Goal: Task Accomplishment & Management: Manage account settings

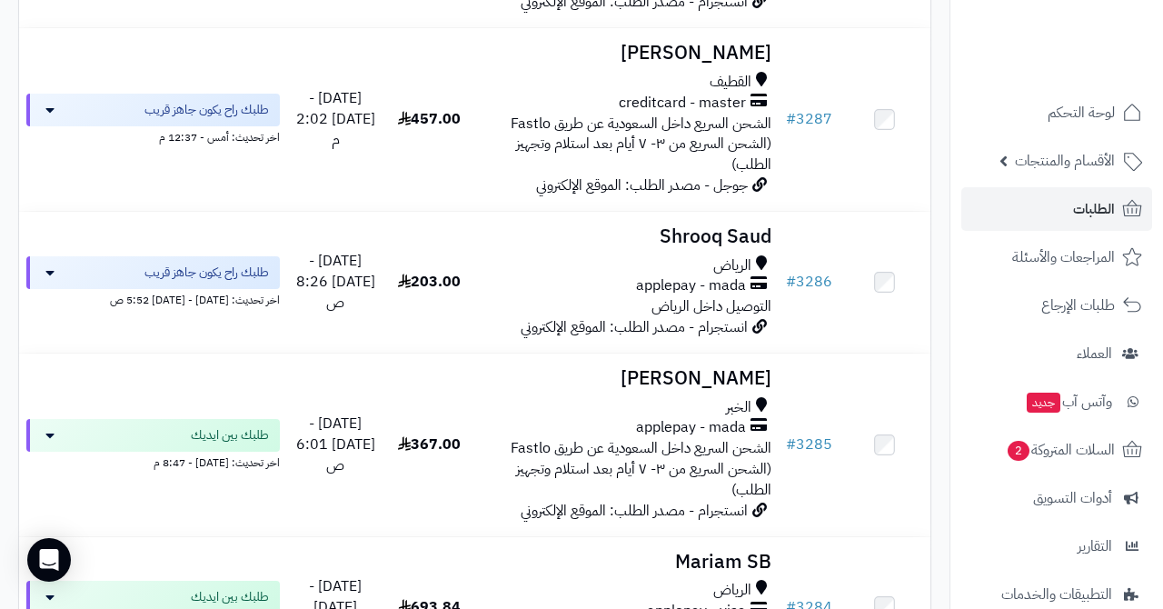
scroll to position [882, 0]
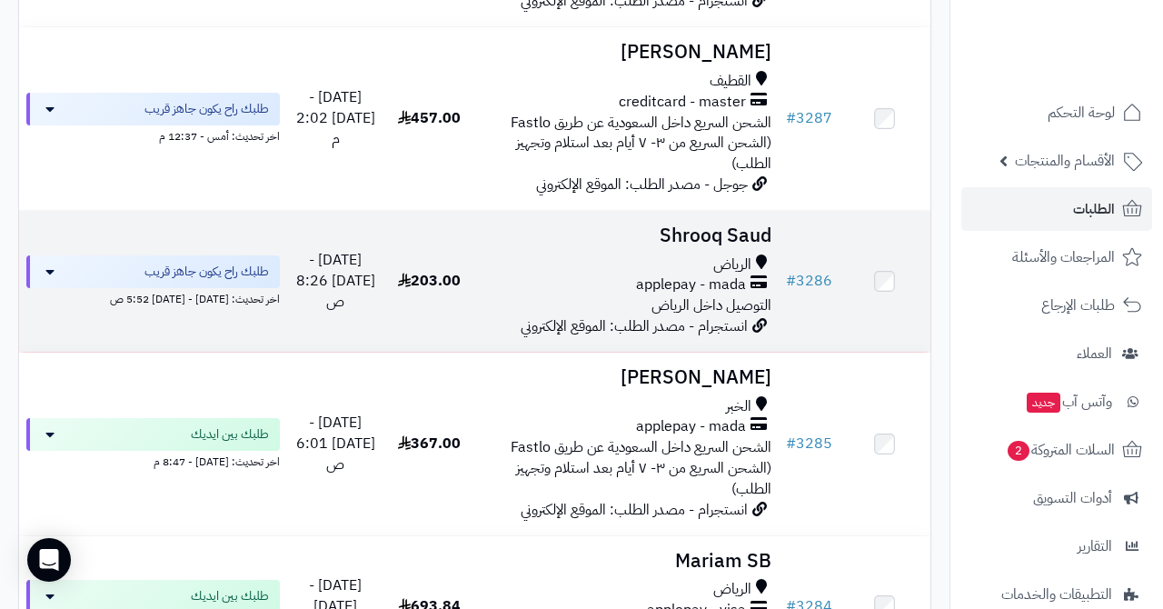
click at [694, 225] on h3 "Shrooq Saud" at bounding box center [626, 235] width 289 height 21
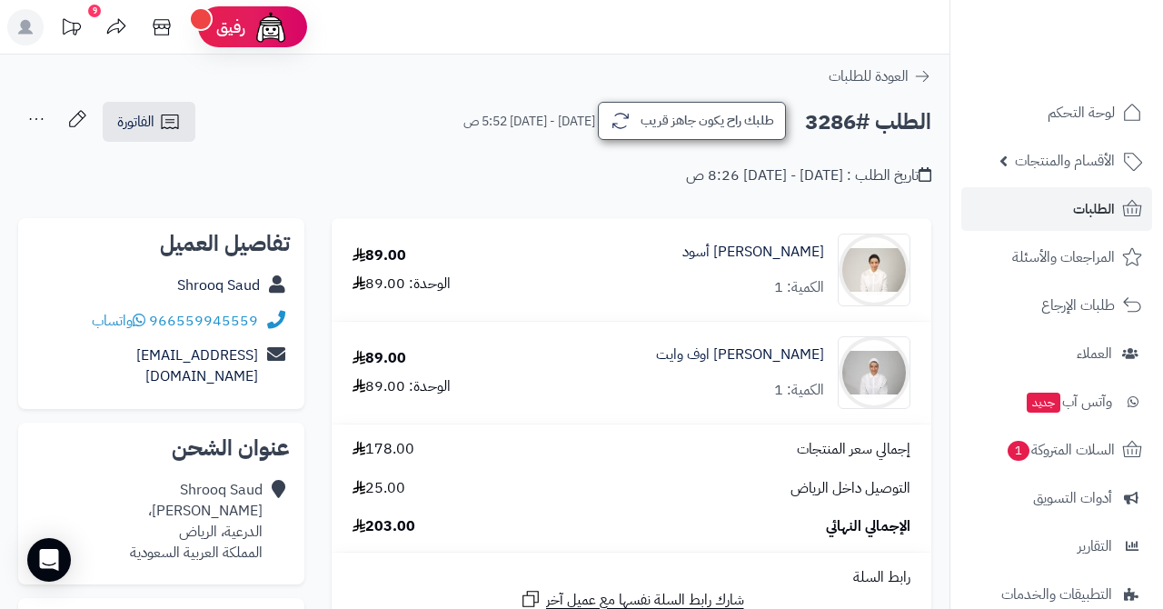
click at [730, 134] on button "طلبك راح يكون جاهز قريب" at bounding box center [692, 121] width 188 height 38
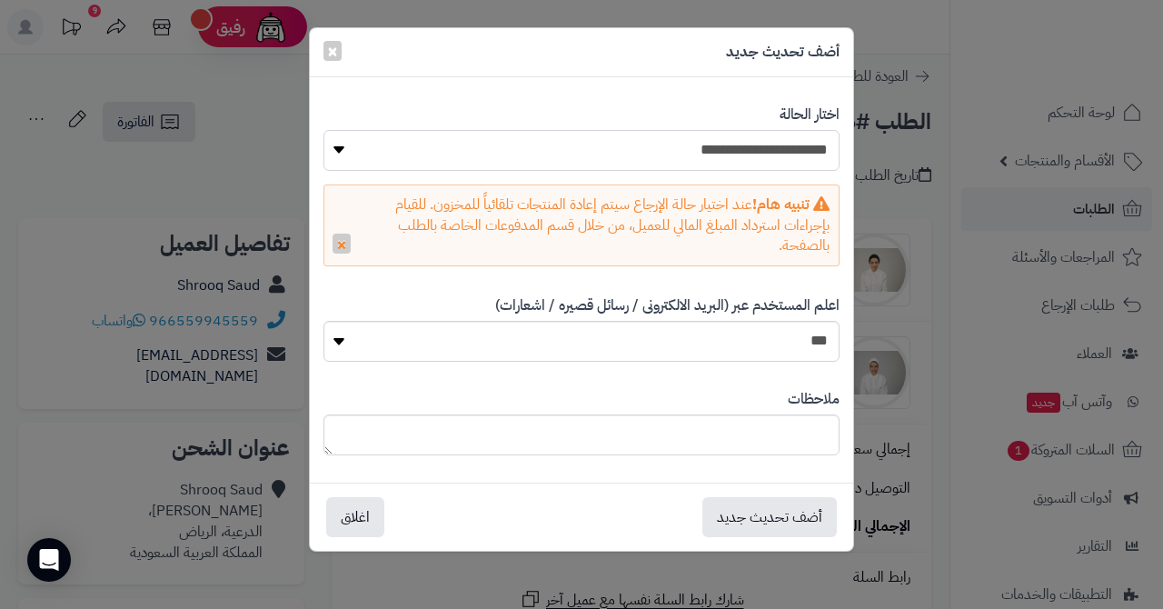
select select "*"
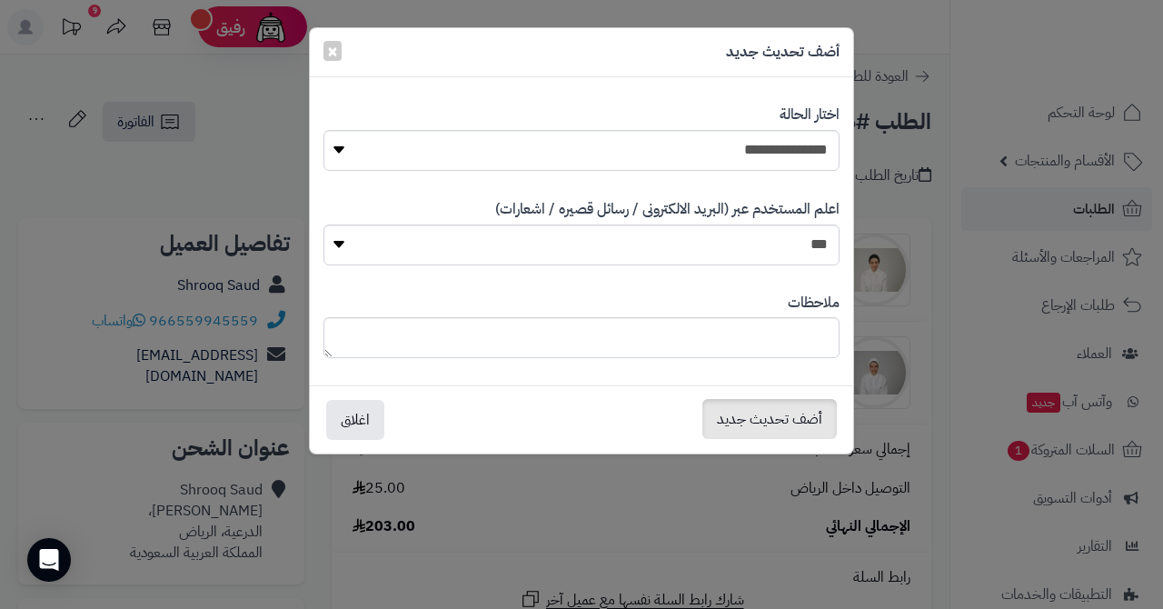
click at [751, 418] on button "أضف تحديث جديد" at bounding box center [769, 419] width 134 height 40
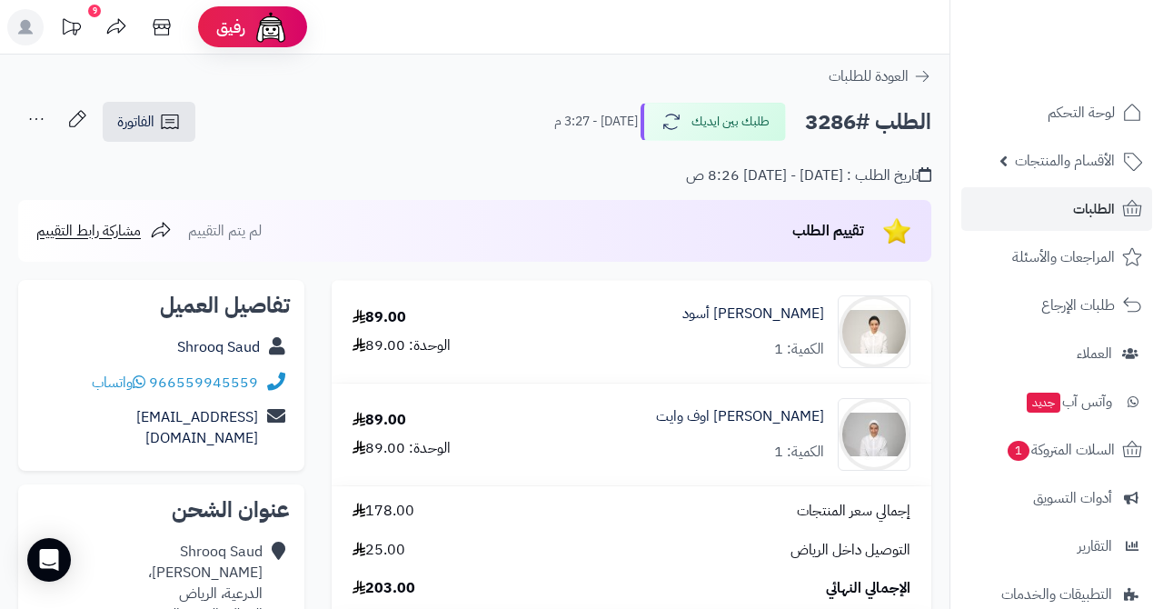
click at [1099, 207] on span "الطلبات" at bounding box center [1094, 208] width 42 height 25
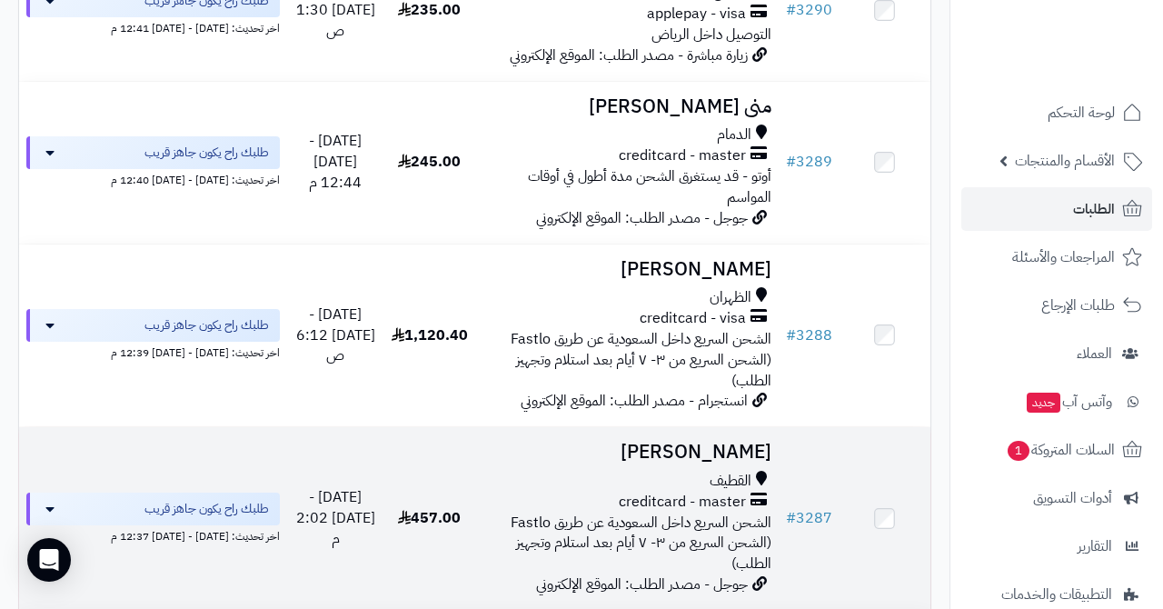
scroll to position [650, 0]
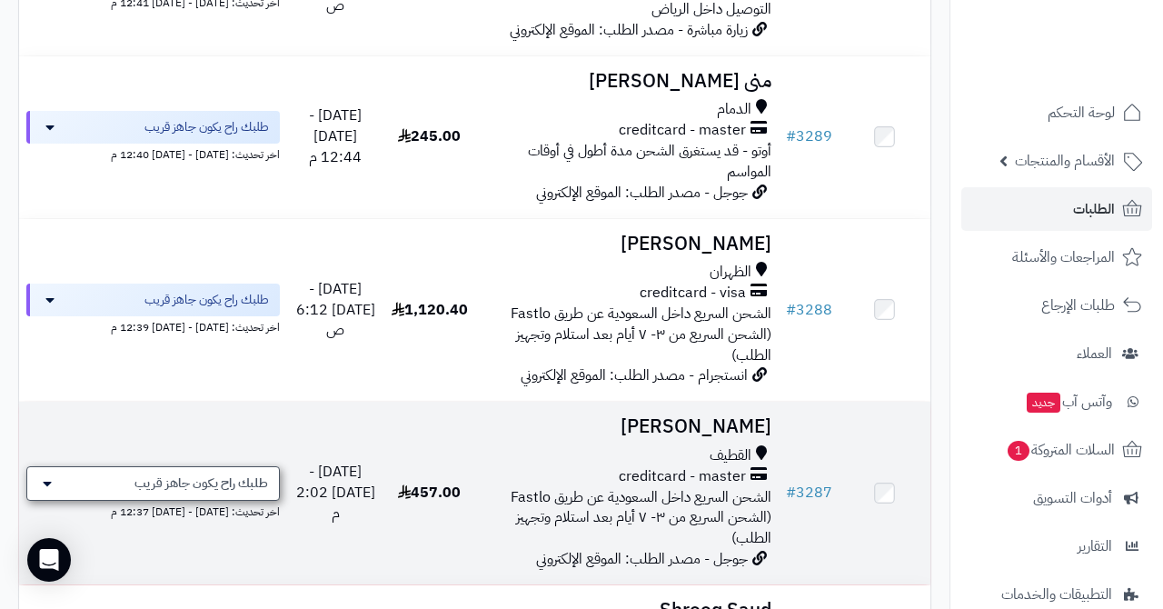
click at [217, 474] on span "طلبك راح يكون جاهز قريب" at bounding box center [201, 483] width 134 height 18
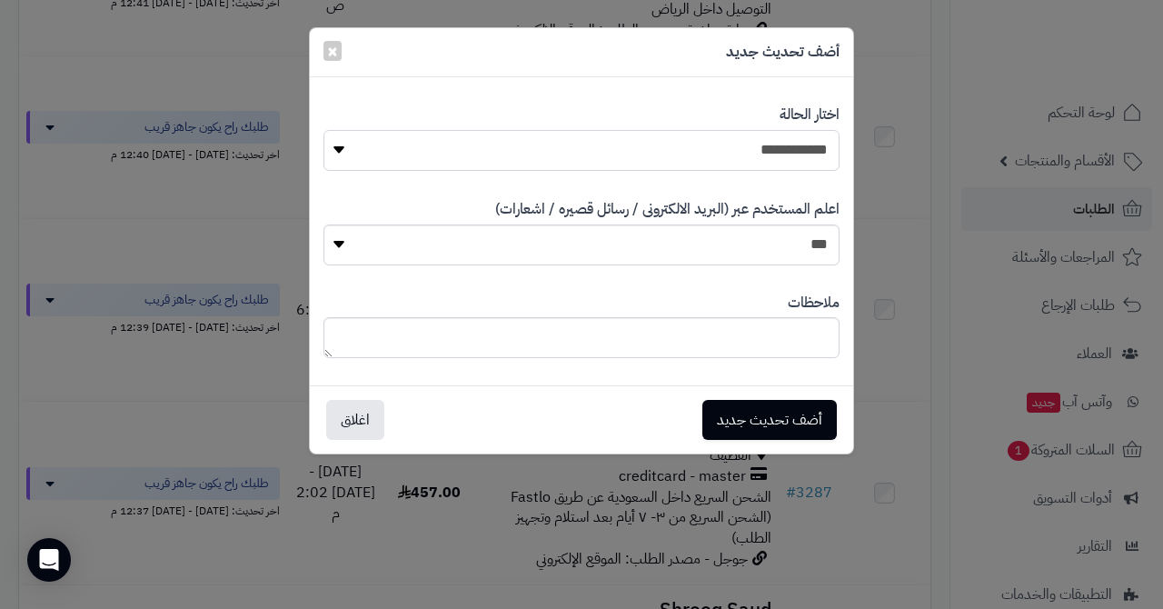
select select "*"
click at [741, 408] on button "أضف تحديث جديد" at bounding box center [769, 419] width 134 height 40
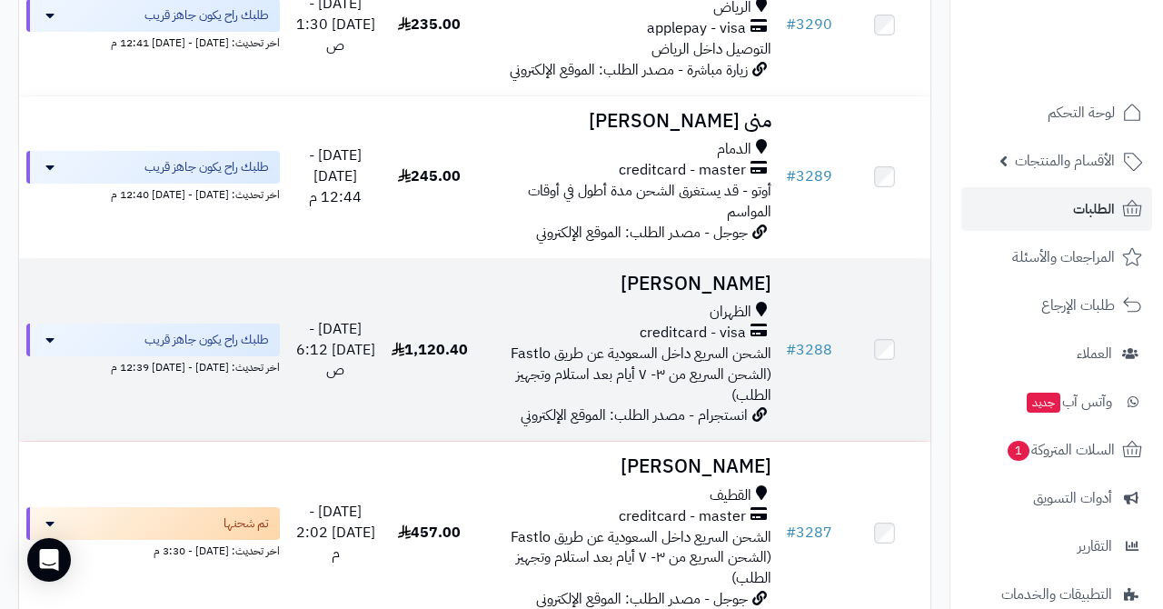
scroll to position [596, 0]
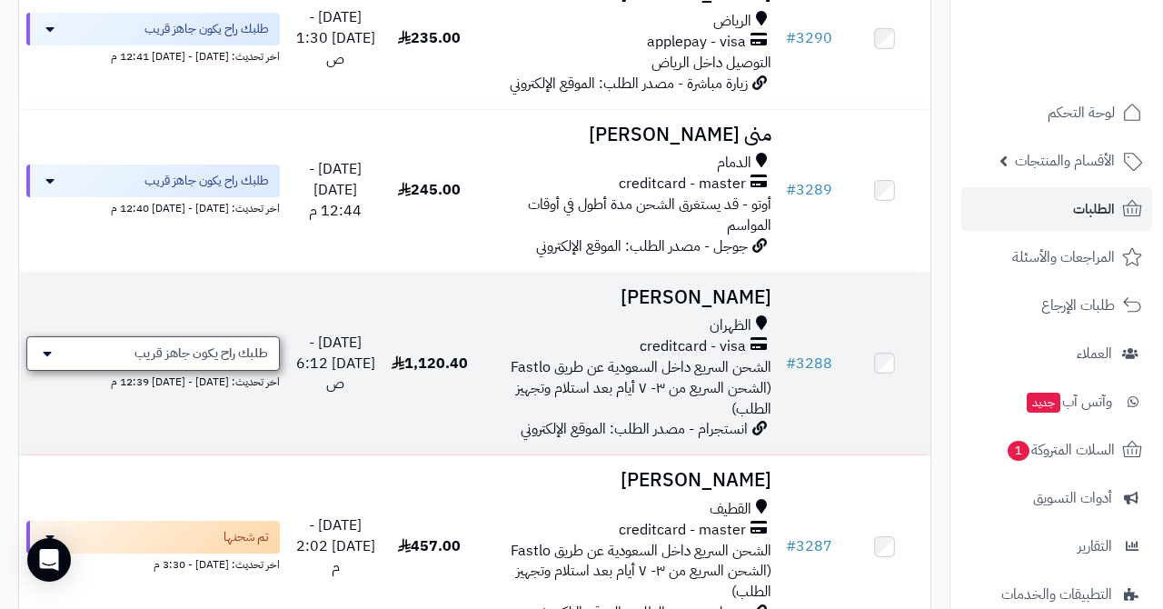
click at [232, 344] on span "طلبك راح يكون جاهز قريب" at bounding box center [201, 353] width 134 height 18
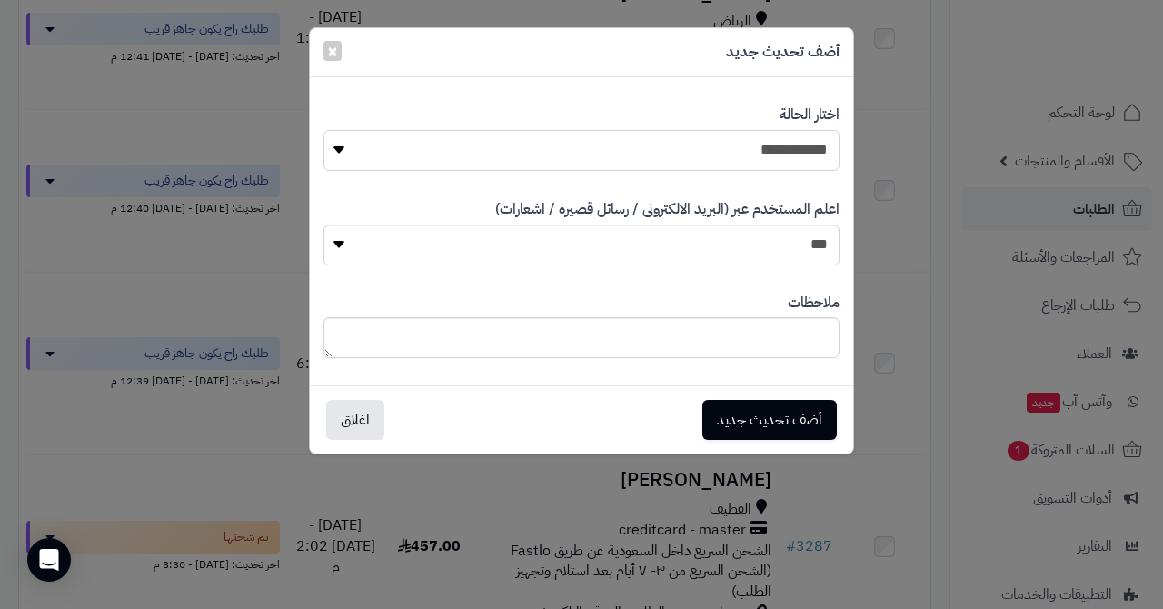
select select "*"
click at [763, 421] on button "أضف تحديث جديد" at bounding box center [769, 419] width 134 height 40
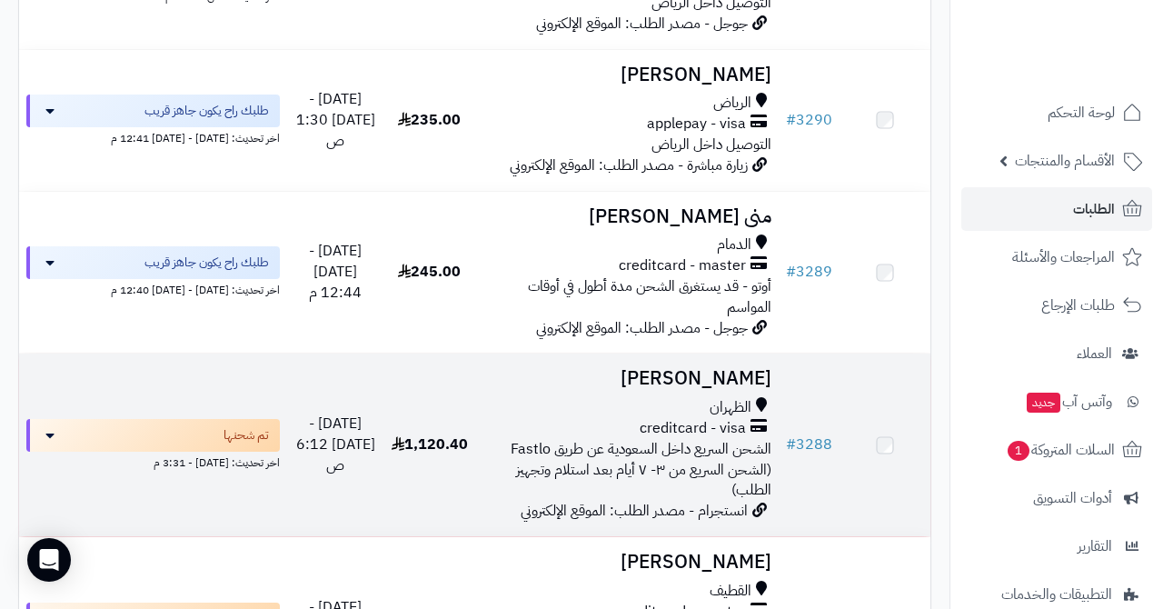
scroll to position [512, 0]
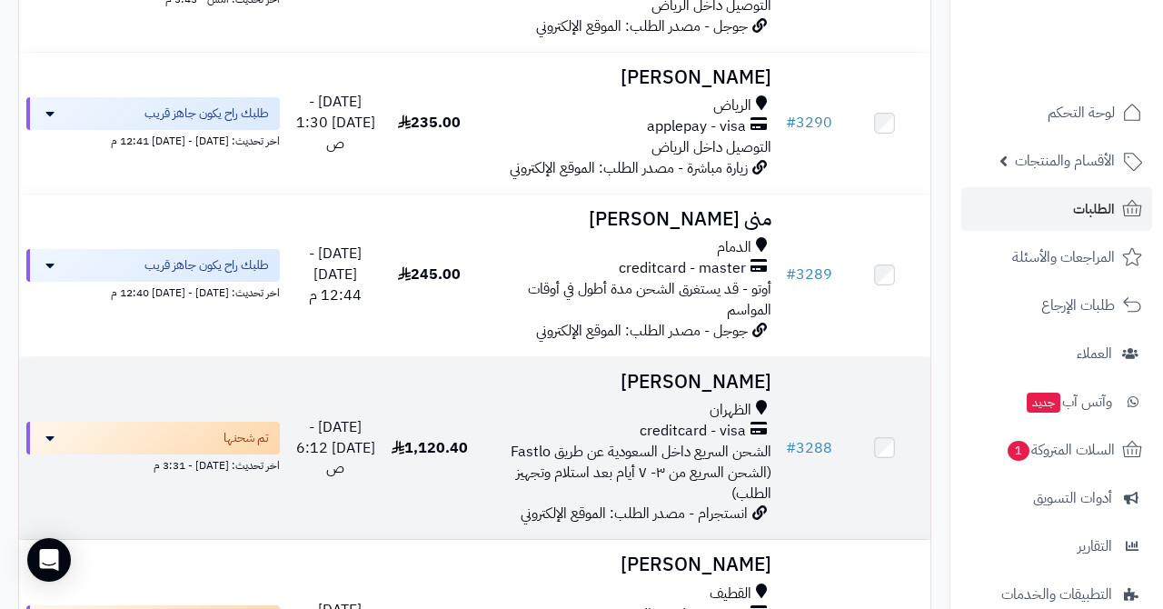
click at [697, 373] on h3 "[PERSON_NAME]" at bounding box center [626, 382] width 289 height 21
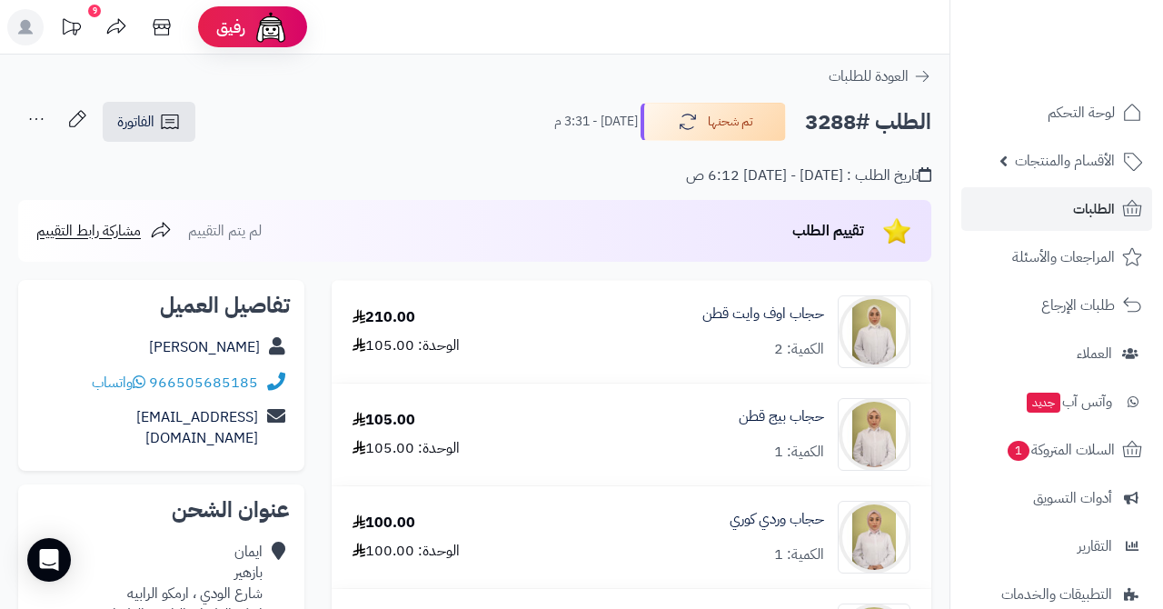
click at [1074, 216] on span "الطلبات" at bounding box center [1094, 208] width 42 height 25
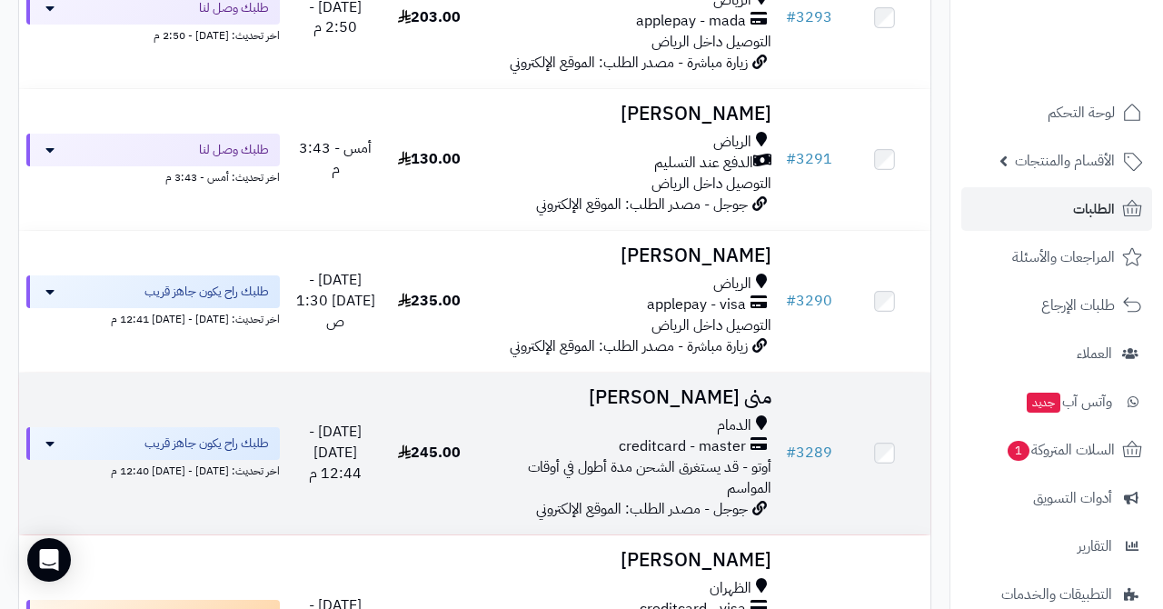
scroll to position [387, 0]
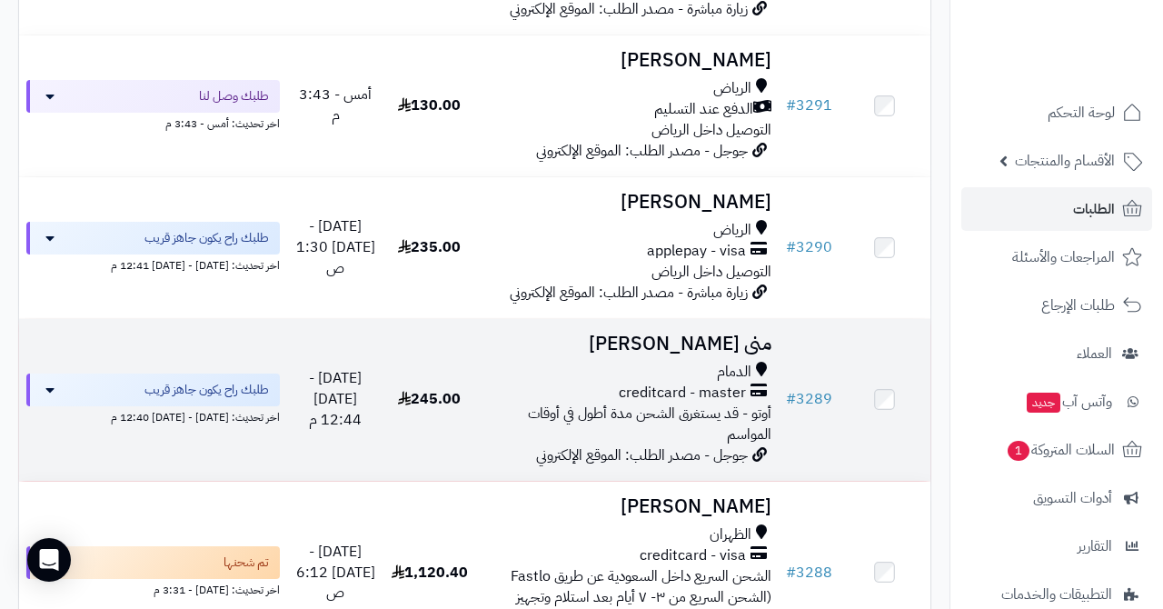
click at [693, 333] on h3 "منى [PERSON_NAME]" at bounding box center [626, 343] width 289 height 21
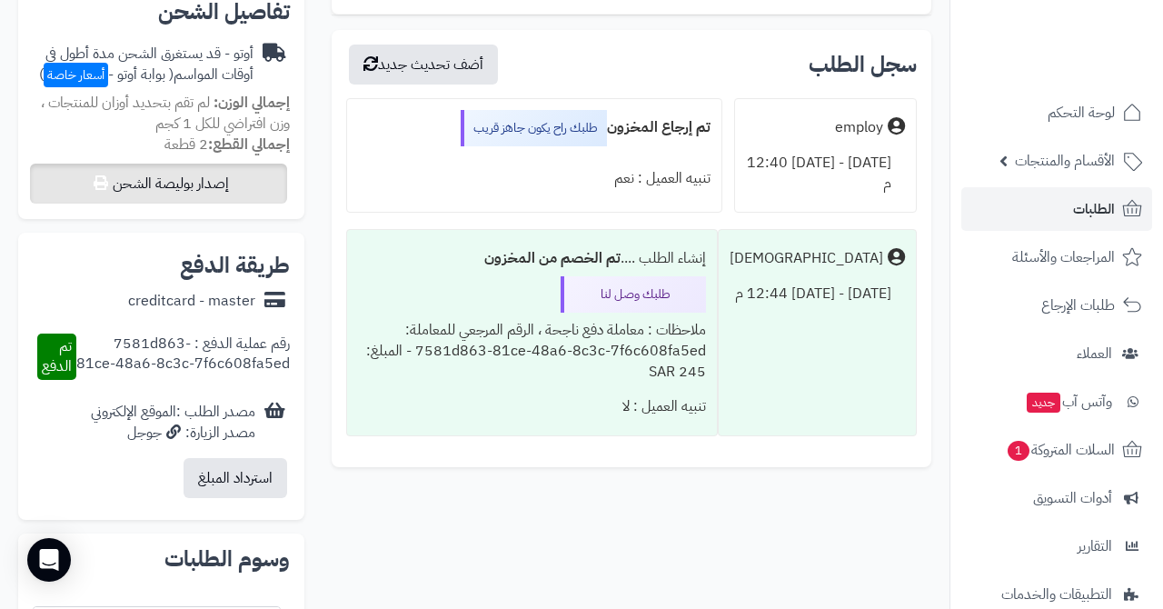
scroll to position [592, 0]
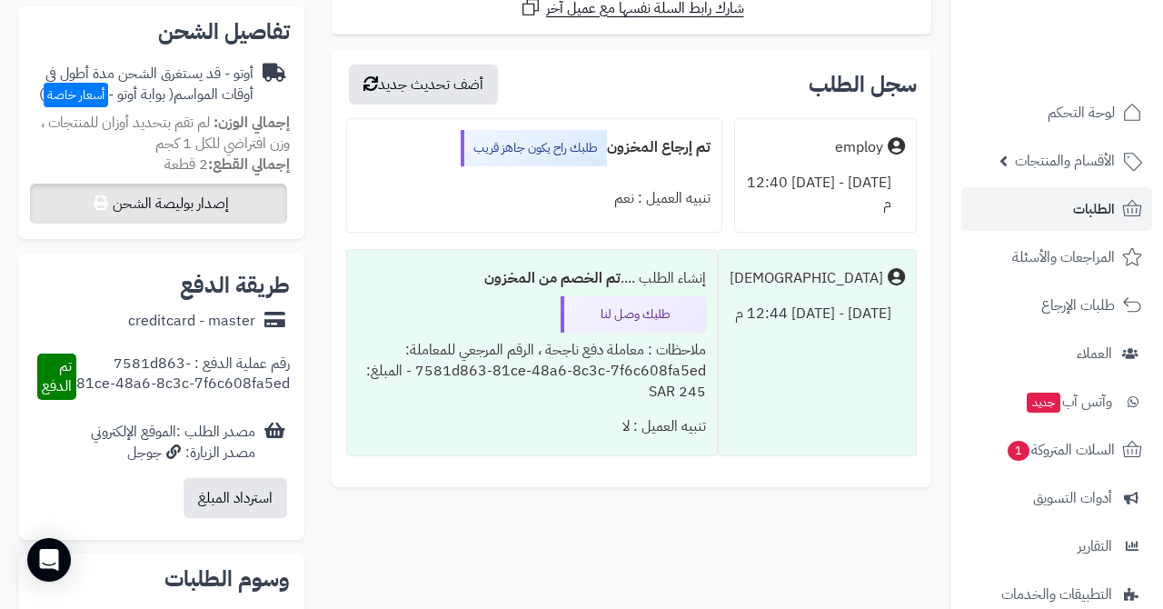
click at [214, 187] on button "إصدار بوليصة الشحن" at bounding box center [158, 204] width 257 height 40
select select "***"
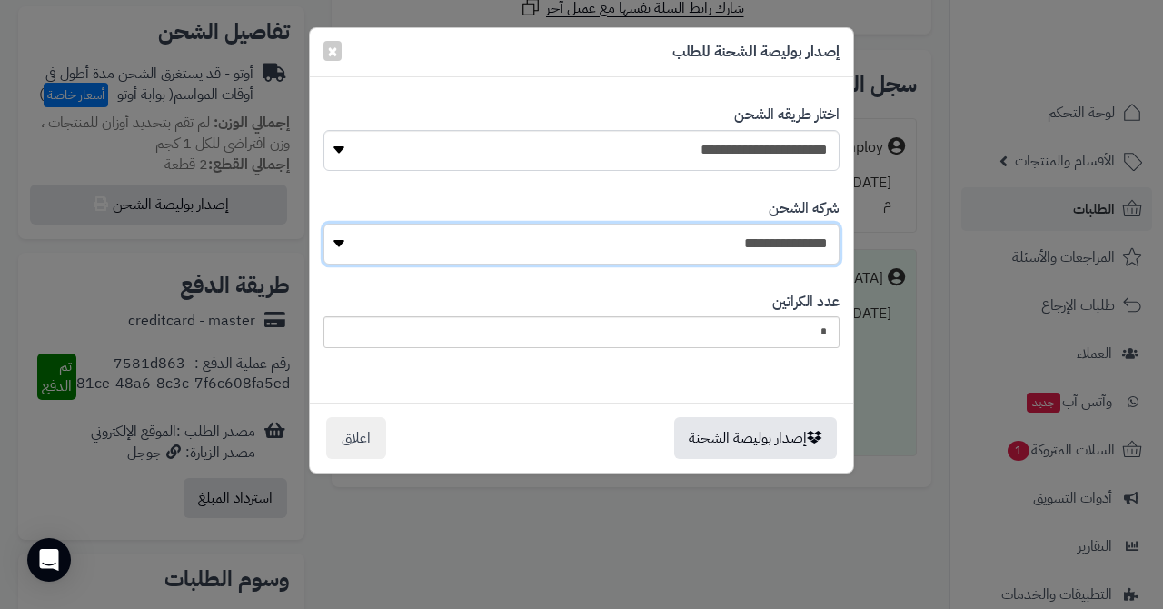
select select "****"
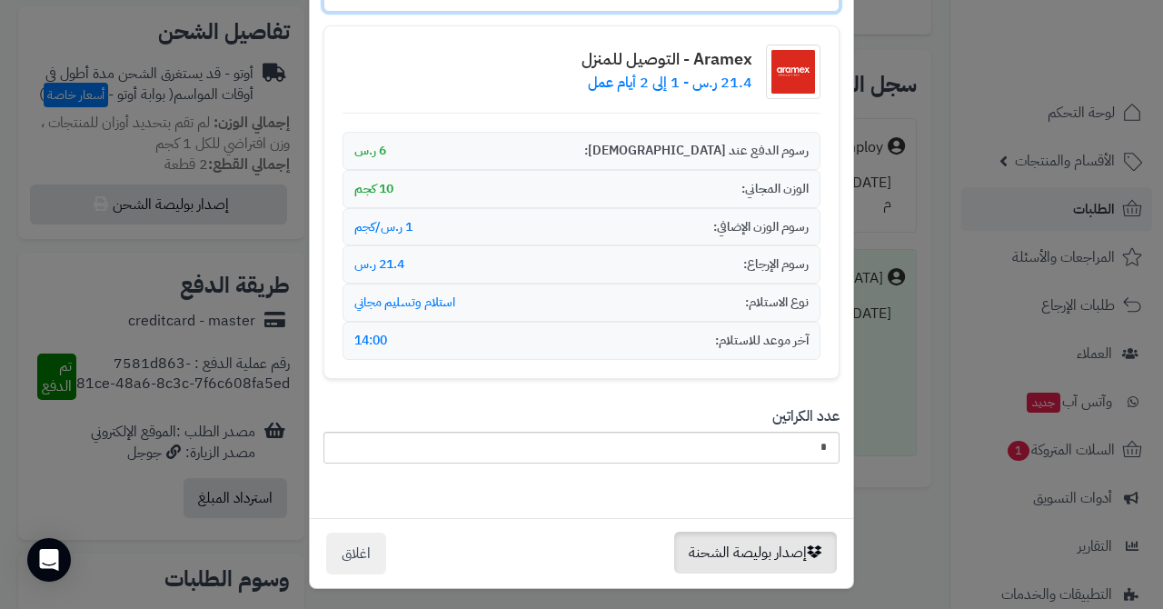
scroll to position [252, 0]
click at [721, 539] on button "إصدار بوليصة الشحنة" at bounding box center [755, 553] width 163 height 42
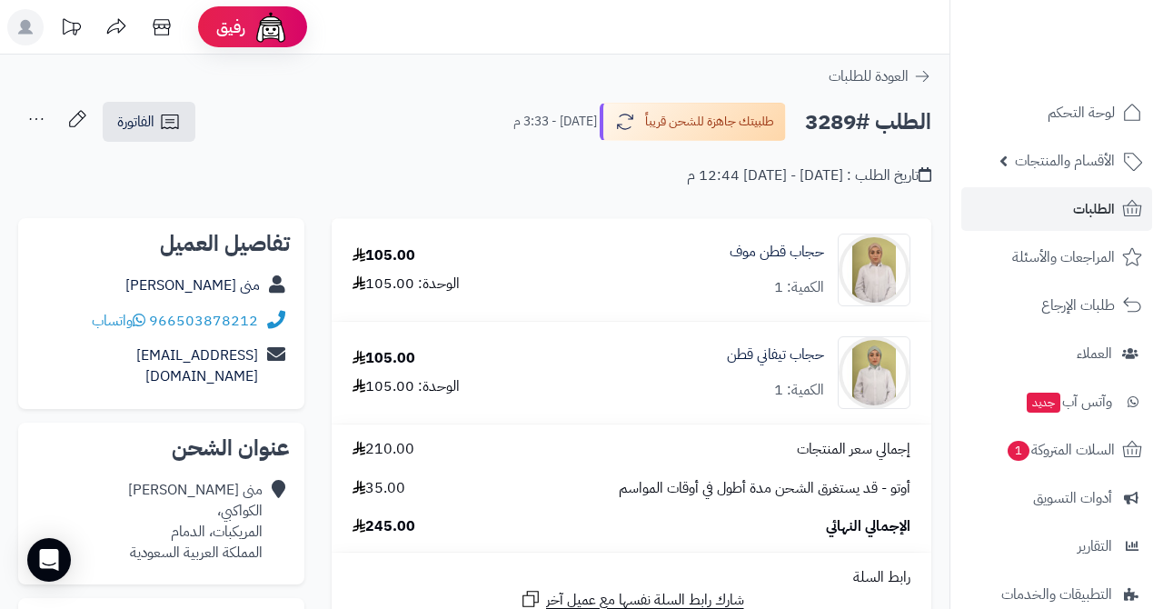
click at [1071, 214] on link "الطلبات" at bounding box center [1056, 209] width 191 height 44
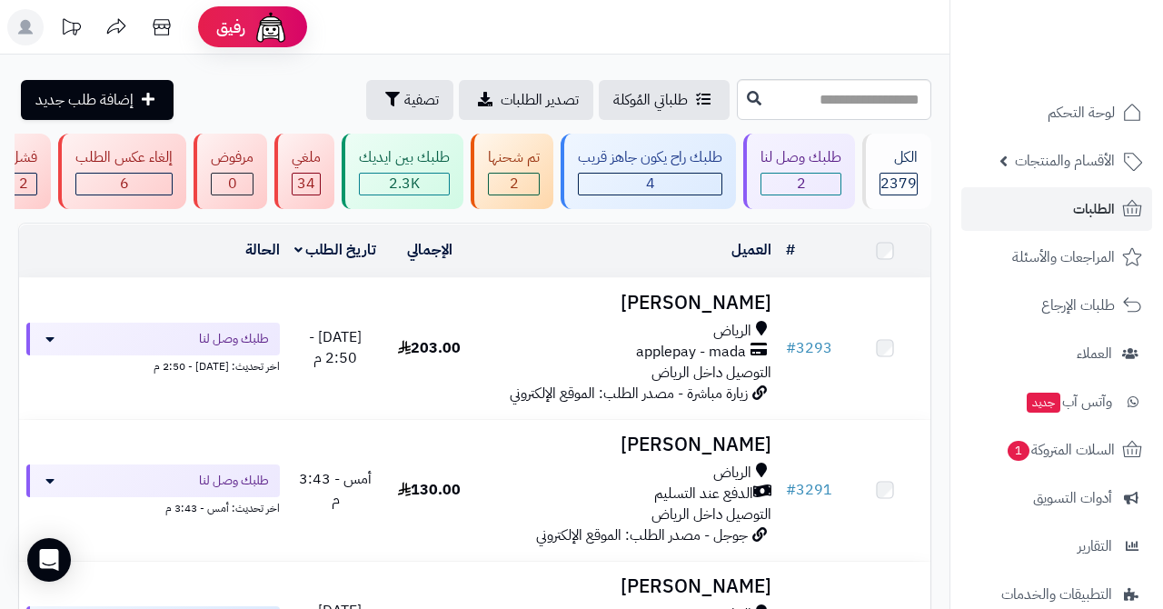
click at [512, 169] on div "تم شحنها 2" at bounding box center [512, 171] width 83 height 75
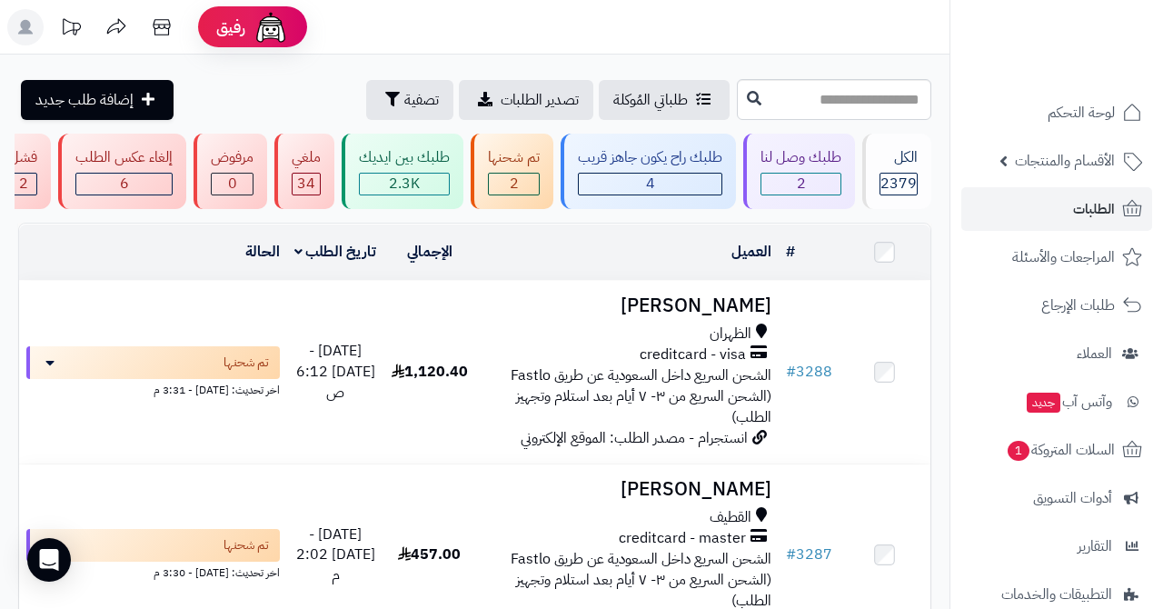
click at [1080, 199] on span "الطلبات" at bounding box center [1094, 208] width 42 height 25
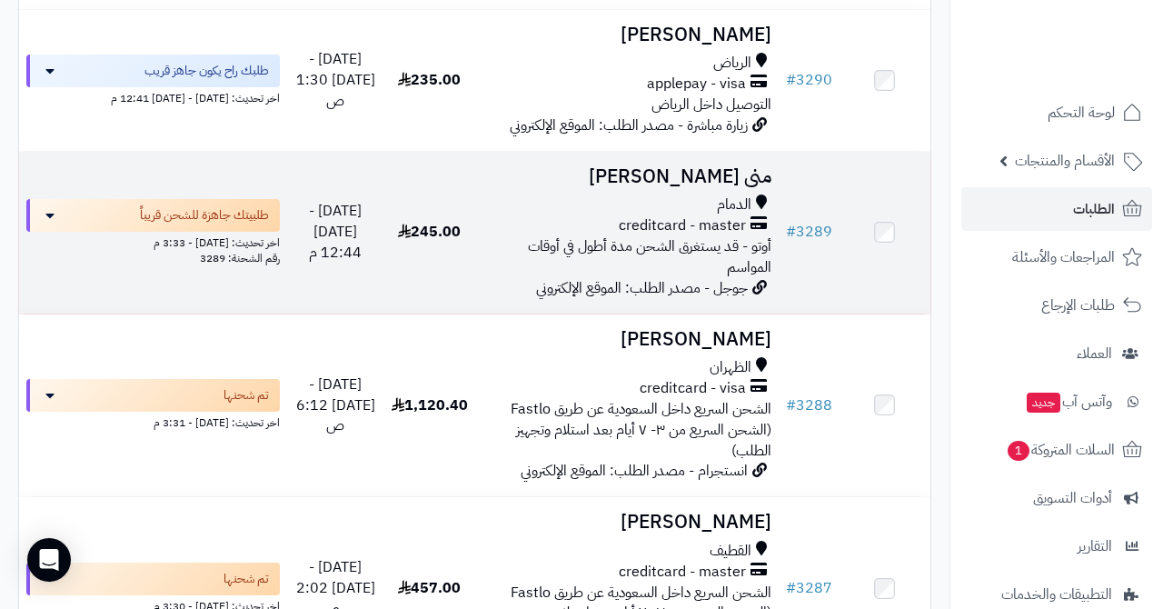
scroll to position [556, 0]
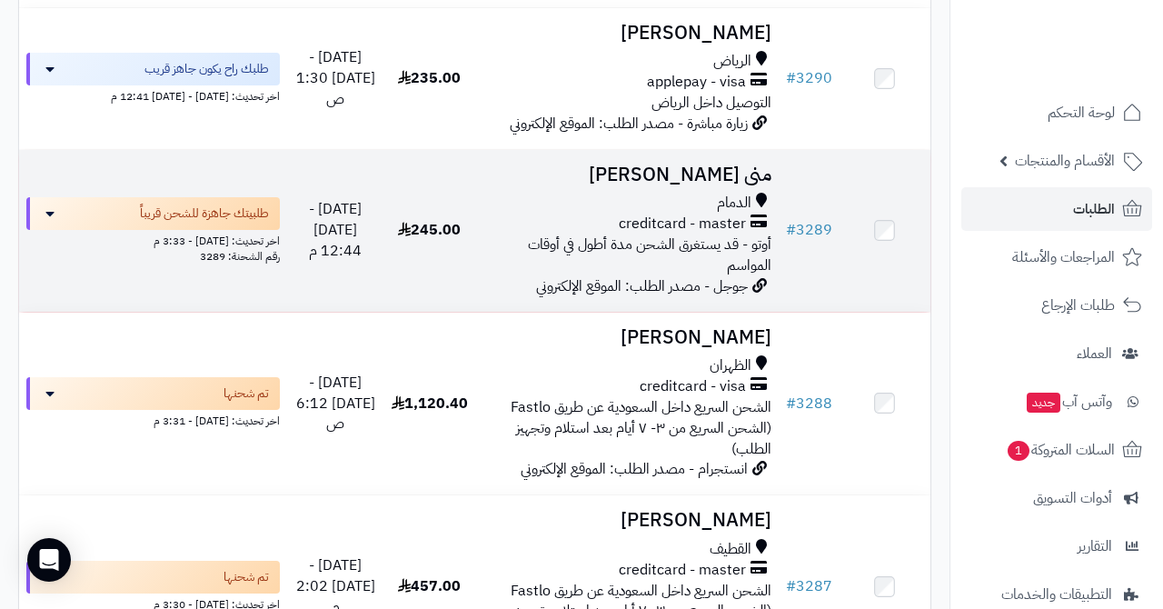
click at [697, 193] on div "الدمام" at bounding box center [626, 203] width 289 height 21
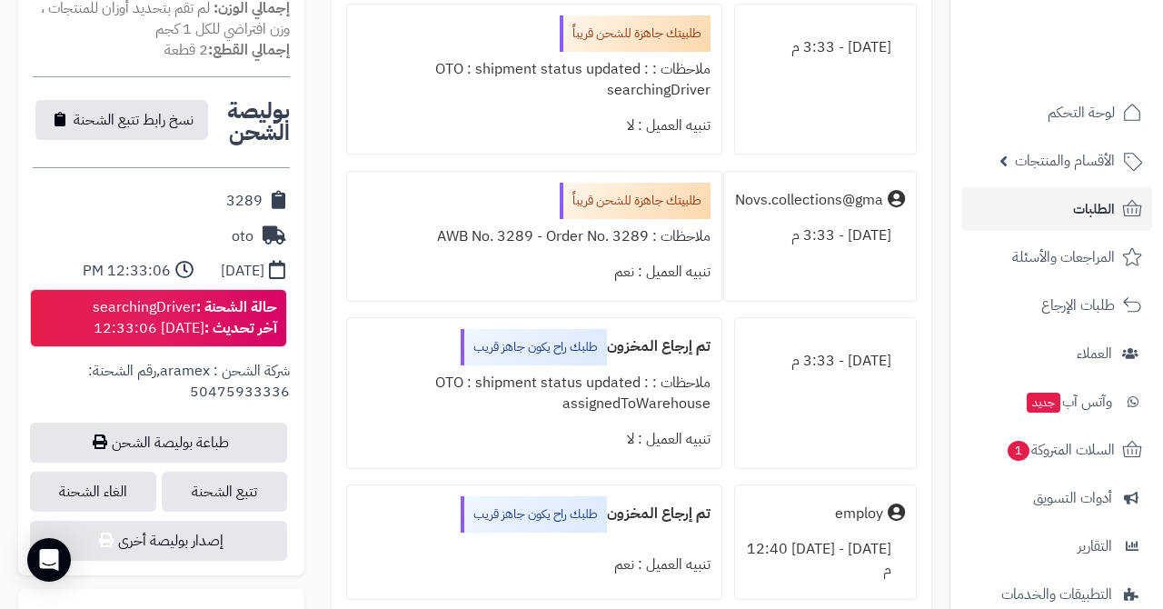
scroll to position [720, 0]
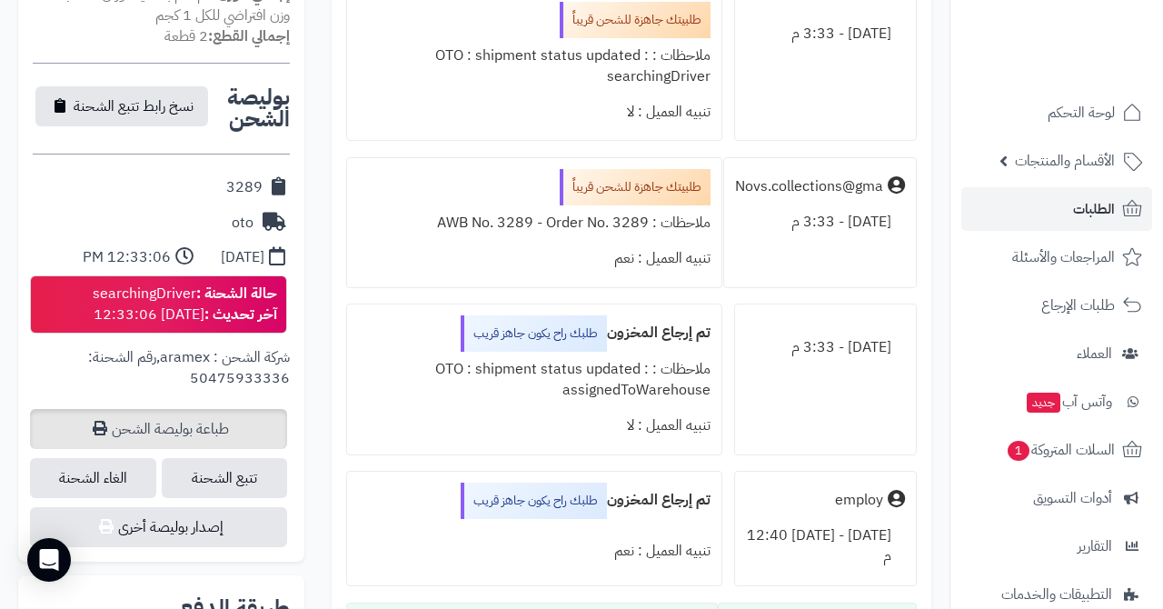
click at [185, 414] on link "طباعة بوليصة الشحن" at bounding box center [158, 429] width 257 height 40
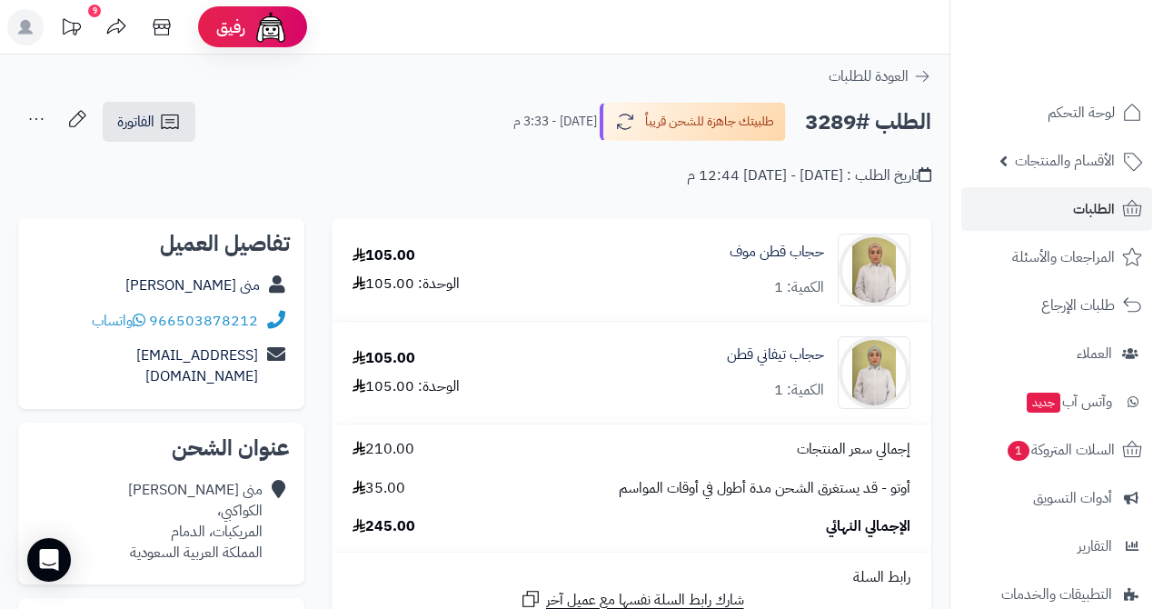
scroll to position [0, 0]
click at [1069, 204] on link "الطلبات" at bounding box center [1056, 209] width 191 height 44
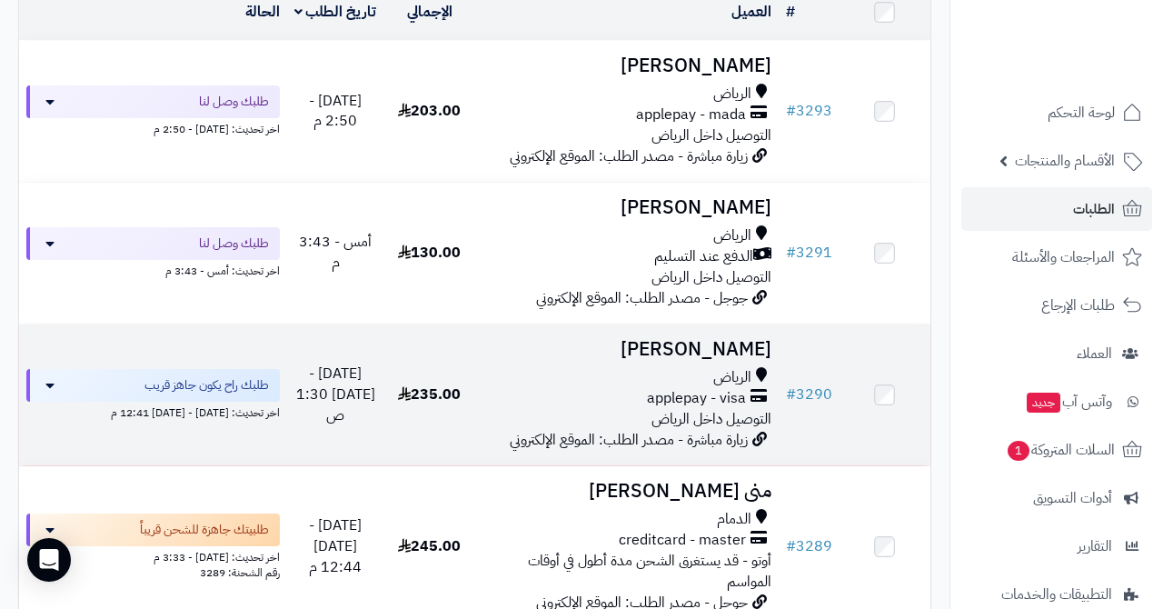
scroll to position [243, 0]
